Goal: Information Seeking & Learning: Learn about a topic

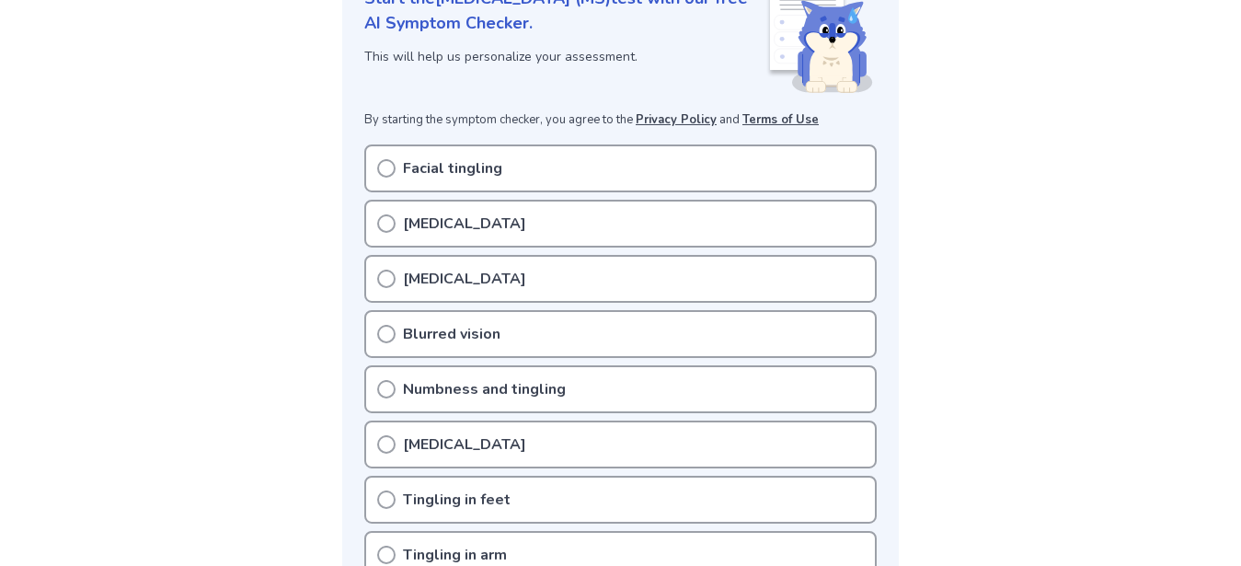
scroll to position [282, 0]
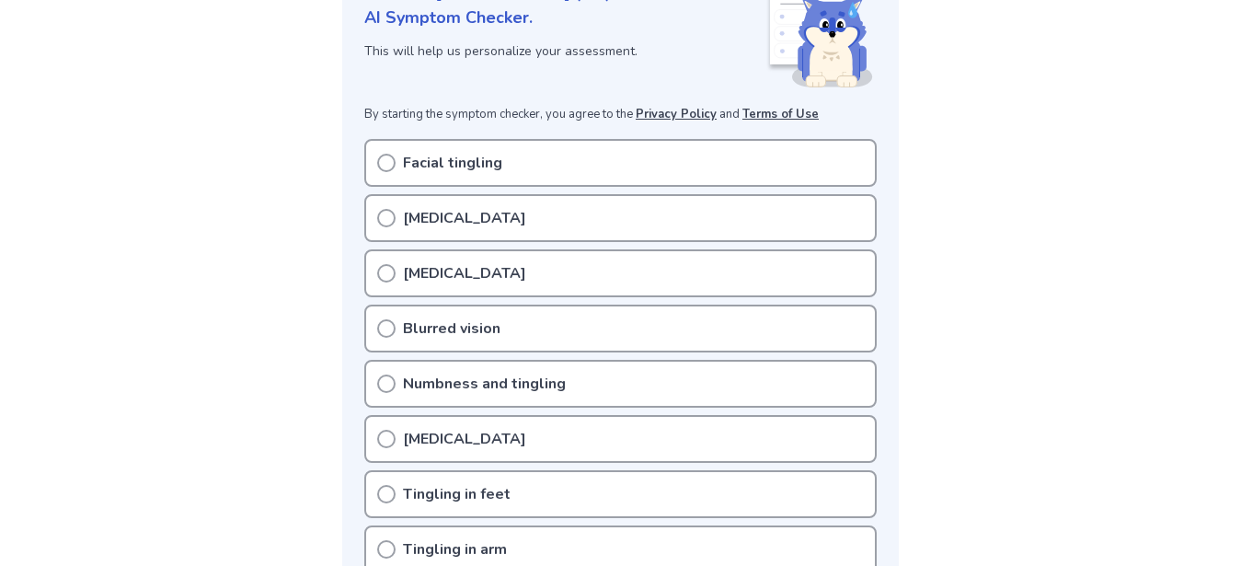
click at [393, 329] on icon at bounding box center [386, 328] width 18 height 18
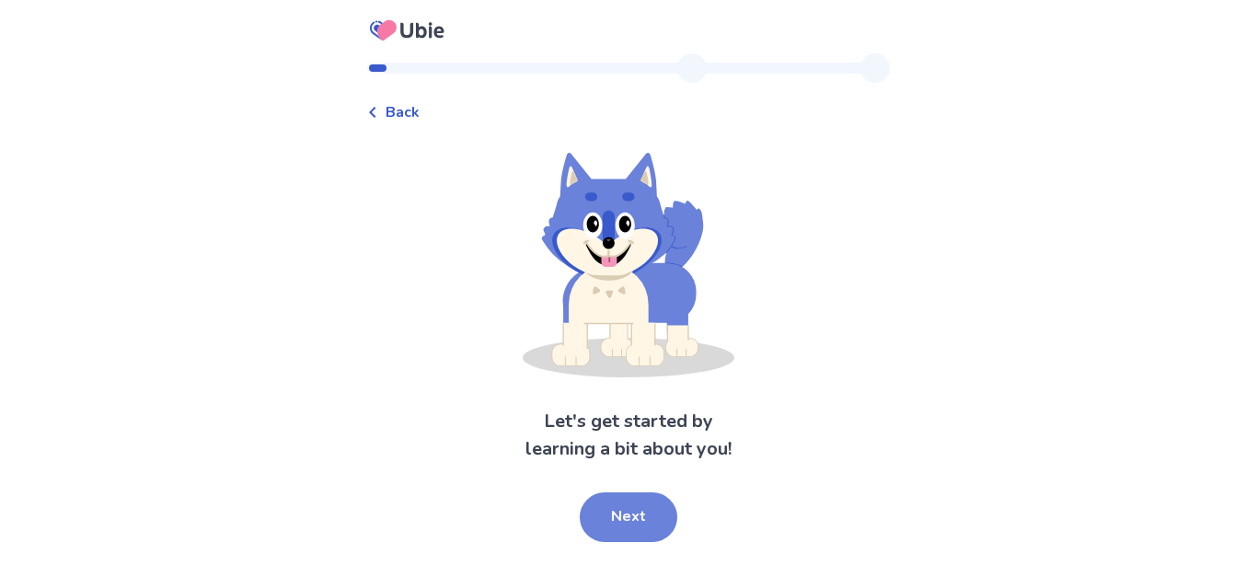
click at [645, 524] on button "Next" at bounding box center [629, 517] width 98 height 50
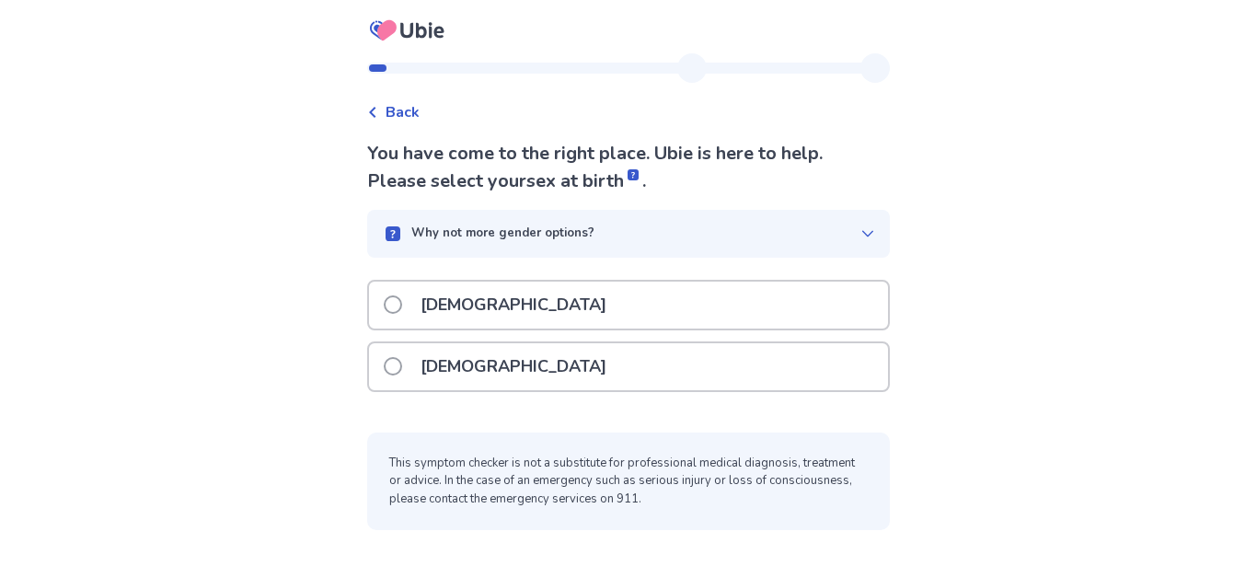
click at [402, 367] on span at bounding box center [393, 366] width 18 height 18
